Goal: Task Accomplishment & Management: Manage account settings

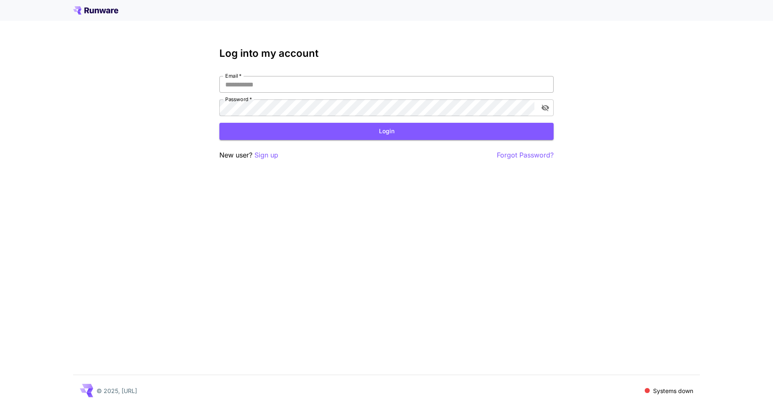
click at [375, 80] on input "Email   *" at bounding box center [386, 84] width 334 height 17
type input "**********"
click button "Login" at bounding box center [386, 131] width 334 height 17
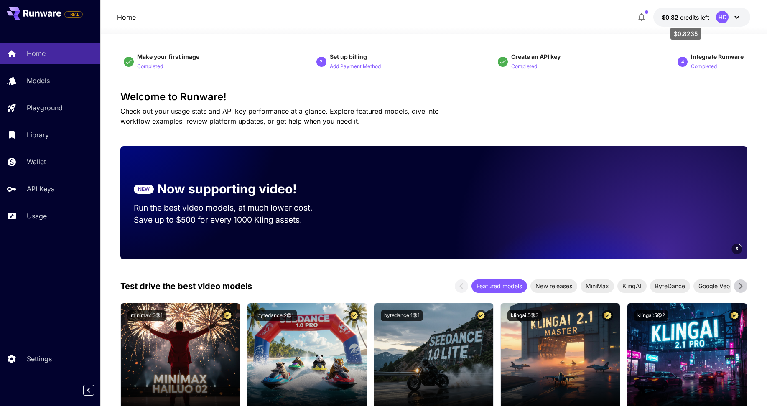
click at [681, 20] on span "credits left" at bounding box center [694, 17] width 29 height 7
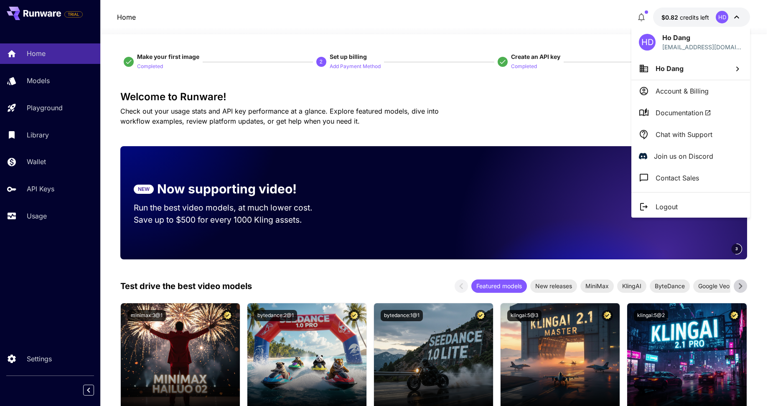
click at [565, 36] on div at bounding box center [386, 203] width 773 height 406
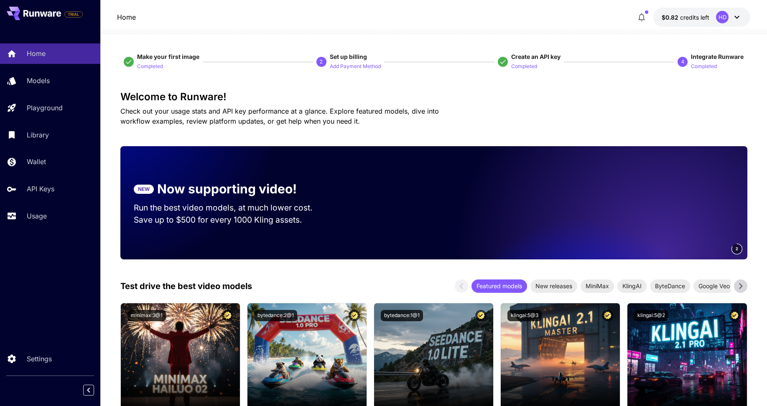
click at [685, 17] on span "credits left" at bounding box center [694, 17] width 29 height 7
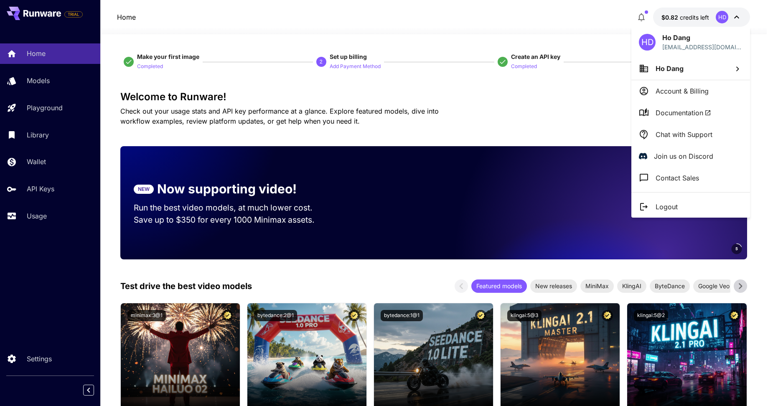
click at [33, 219] on div at bounding box center [386, 203] width 773 height 406
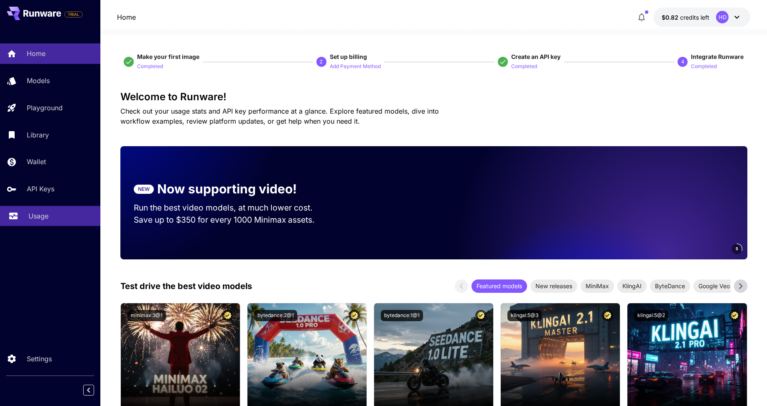
click at [36, 217] on p "Usage" at bounding box center [38, 216] width 20 height 10
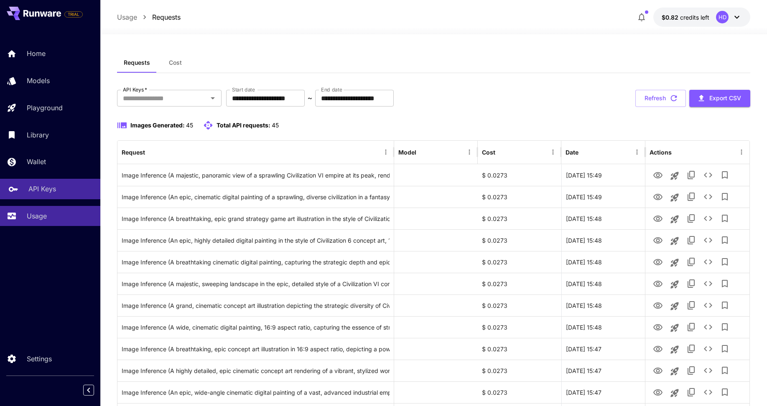
click at [55, 192] on p "API Keys" at bounding box center [42, 189] width 28 height 10
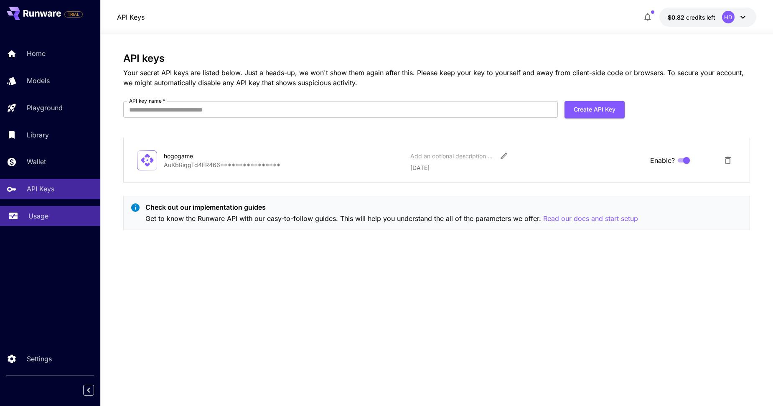
click at [41, 216] on p "Usage" at bounding box center [38, 216] width 20 height 10
